Goal: Task Accomplishment & Management: Manage account settings

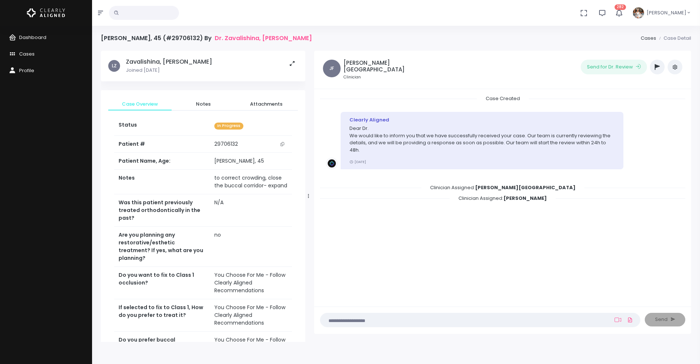
scroll to position [229, 0]
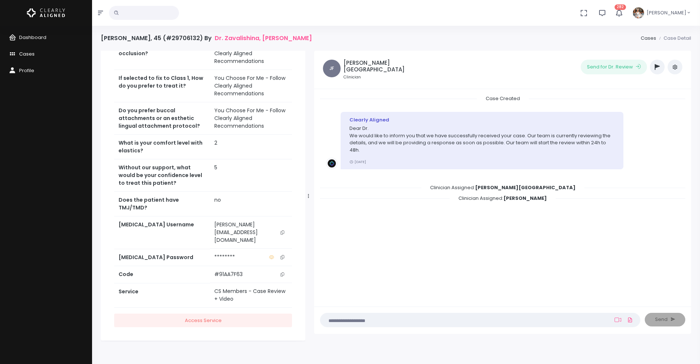
click at [36, 59] on link "Cases" at bounding box center [46, 54] width 92 height 17
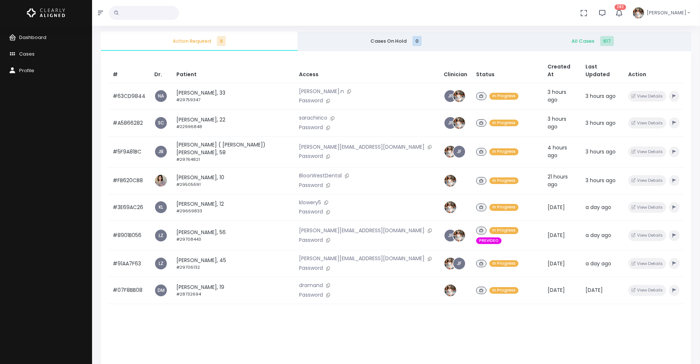
scroll to position [92, 0]
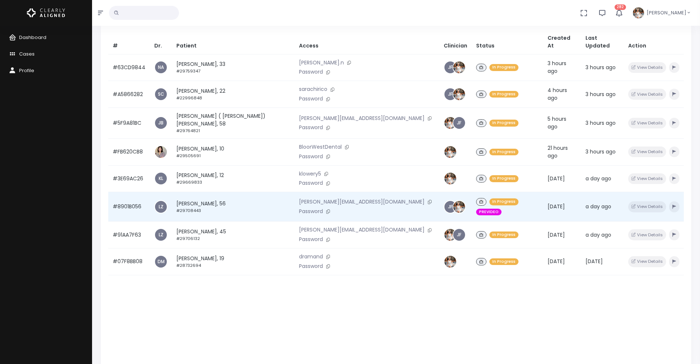
click at [136, 194] on td "#8901B056" at bounding box center [129, 206] width 42 height 29
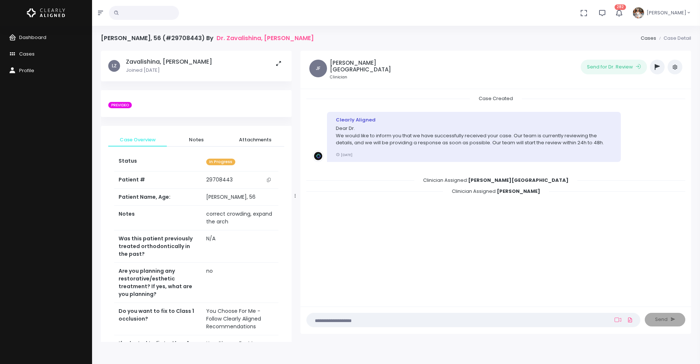
click at [656, 64] on icon "button" at bounding box center [657, 67] width 5 height 6
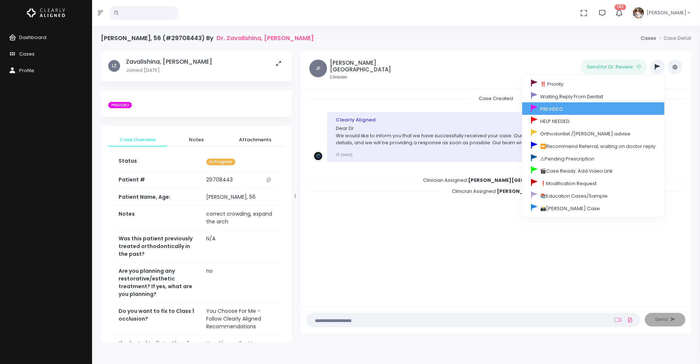
click at [580, 108] on link "PREVIDEO" at bounding box center [593, 108] width 142 height 13
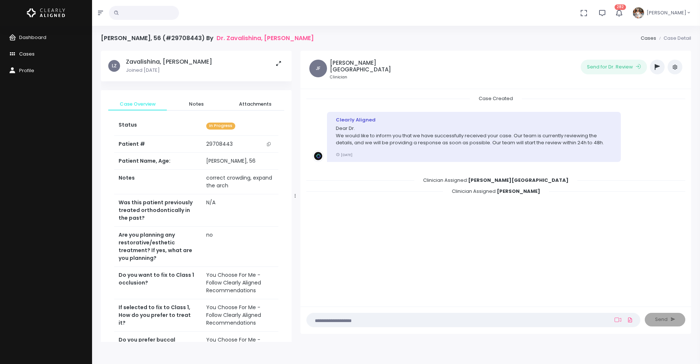
click at [31, 54] on span "Cases" at bounding box center [26, 53] width 15 height 7
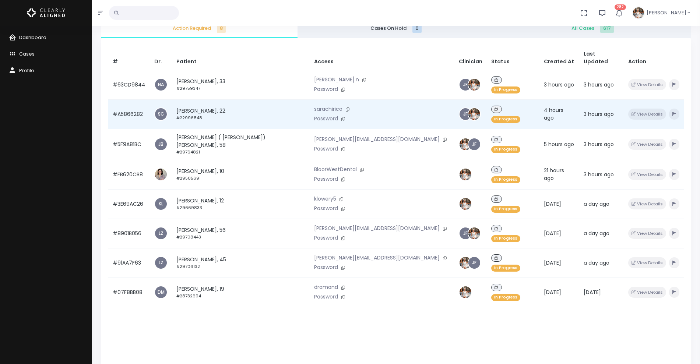
scroll to position [92, 0]
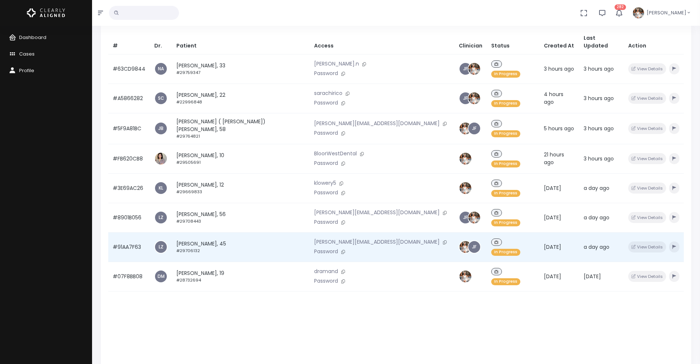
click at [129, 232] on td "#91AA7F63" at bounding box center [129, 246] width 42 height 29
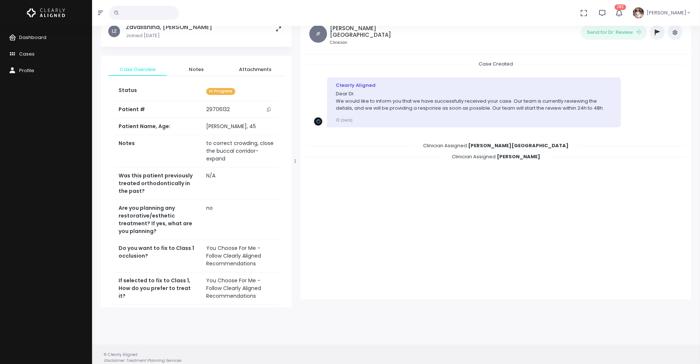
scroll to position [59, 0]
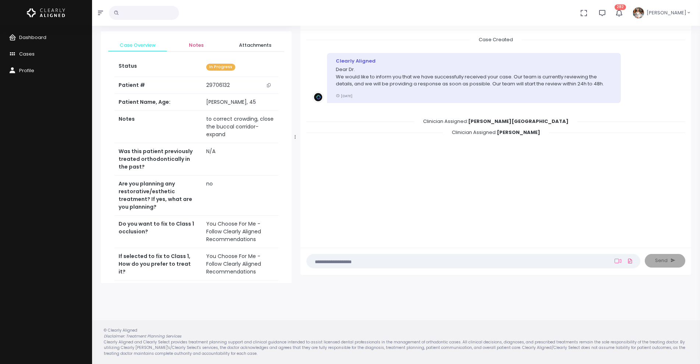
click at [195, 47] on span "Notes" at bounding box center [196, 45] width 47 height 7
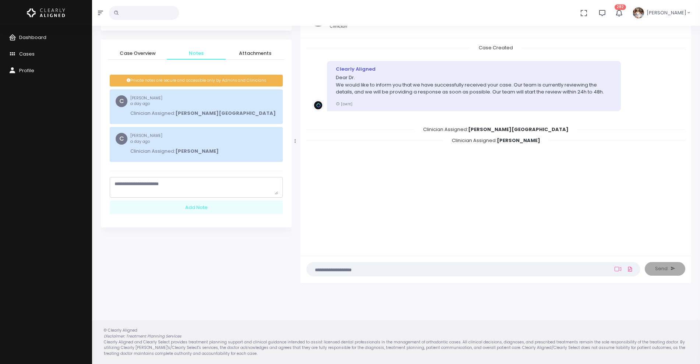
scroll to position [51, 0]
click at [189, 187] on textarea "scrollable content" at bounding box center [197, 187] width 164 height 14
click at [191, 183] on textarea "**********" at bounding box center [197, 187] width 164 height 14
click at [193, 193] on textarea "**********" at bounding box center [197, 187] width 164 height 14
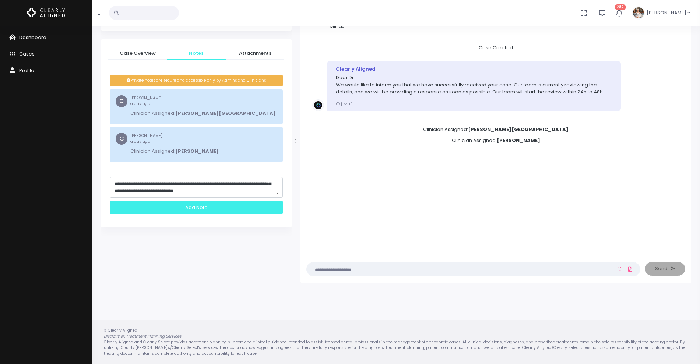
scroll to position [43, 0]
type textarea "**********"
click at [218, 208] on div "Add Note" at bounding box center [196, 208] width 173 height 14
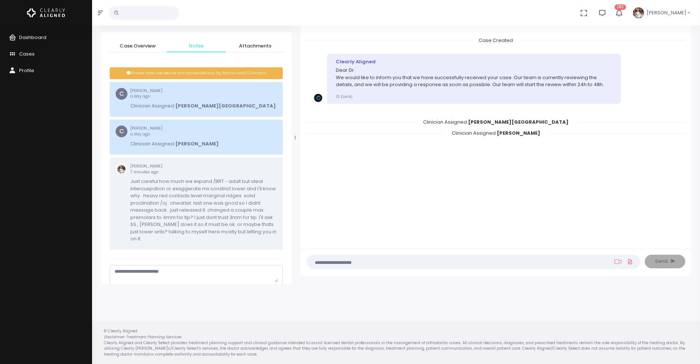
scroll to position [59, 0]
